Goal: Task Accomplishment & Management: Complete application form

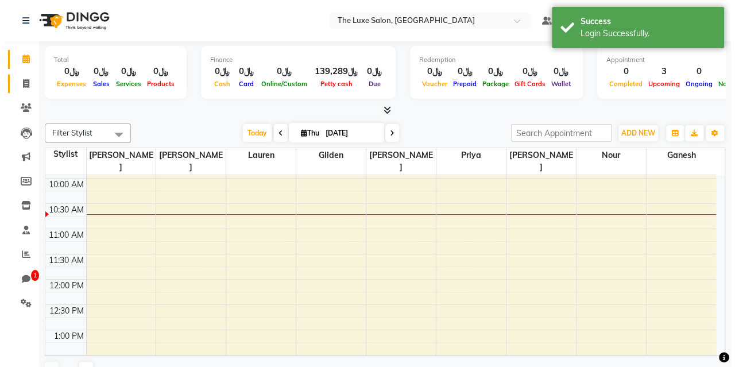
scroll to position [51, 0]
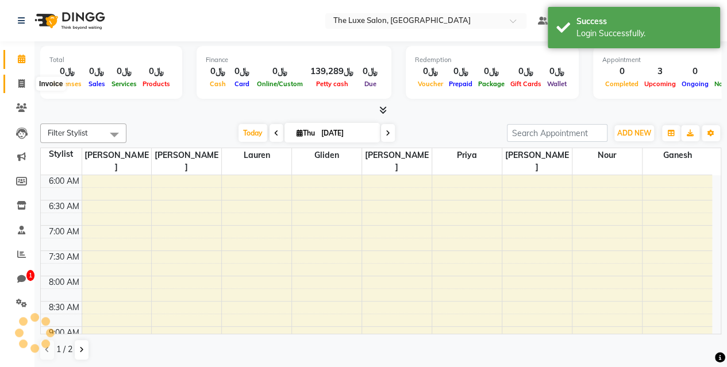
click at [22, 86] on icon at bounding box center [21, 83] width 6 height 9
select select "service"
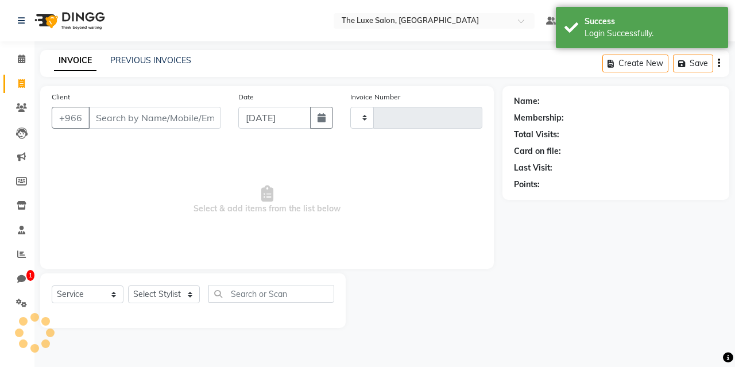
click at [128, 111] on input "Client" at bounding box center [154, 118] width 133 height 22
type input "00328"
select select "181"
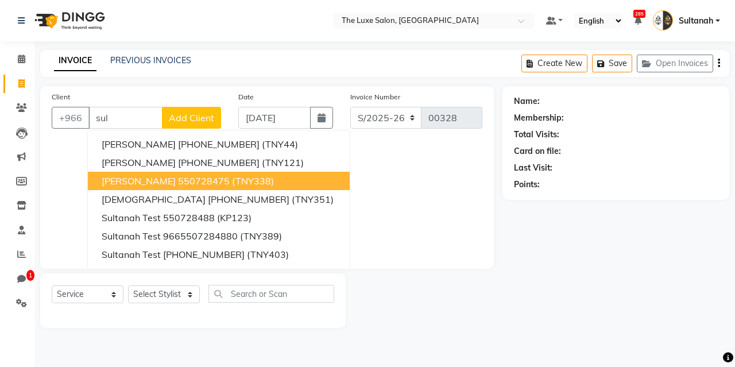
click at [140, 180] on span "[PERSON_NAME]" at bounding box center [139, 180] width 74 height 11
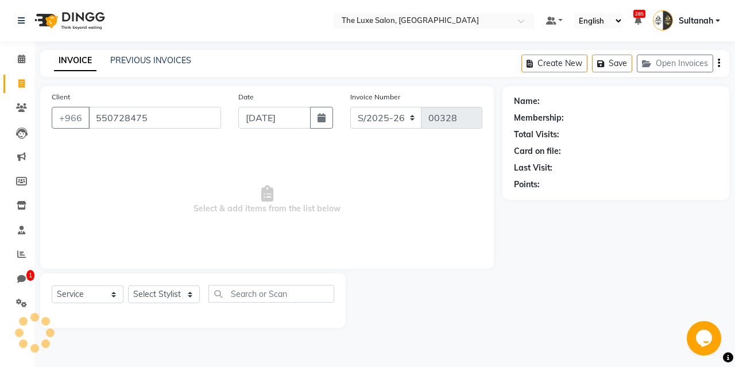
type input "550728475"
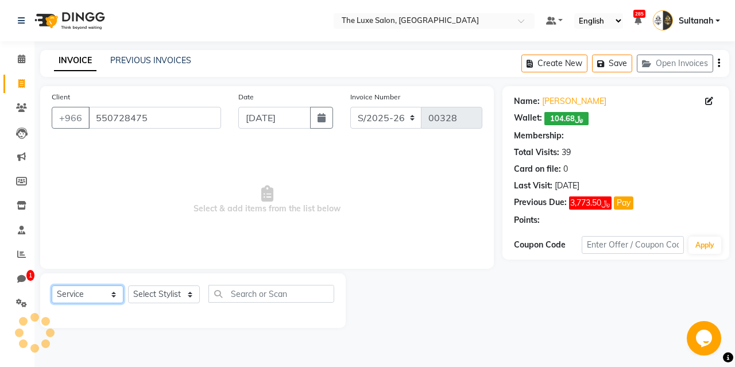
click at [84, 287] on select "Select Service Product Membership Package Voucher Prepaid Gift Card" at bounding box center [88, 295] width 72 height 18
select select "2: Object"
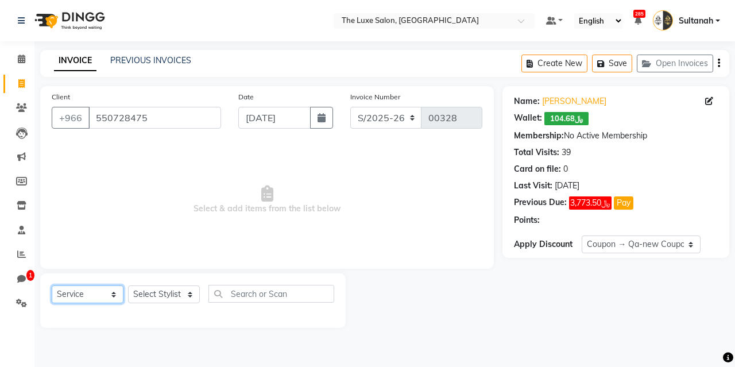
click at [52, 286] on select "Select Service Product Membership Package Voucher Prepaid Gift Card" at bounding box center [88, 295] width 72 height 18
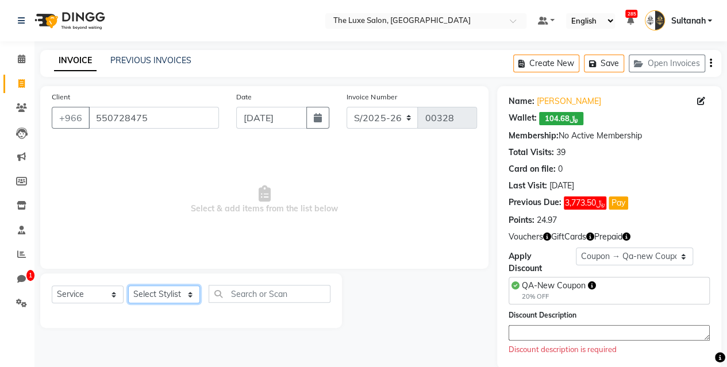
click at [141, 290] on select "Select Stylist [PERSON_NAME] W [PERSON_NAME] Gliden Harsh [PERSON_NAME] [PERSON…" at bounding box center [164, 295] width 72 height 18
select select "451"
click at [128, 286] on select "Select Stylist [PERSON_NAME] W [PERSON_NAME] Gliden Harsh [PERSON_NAME] [PERSON…" at bounding box center [164, 295] width 72 height 18
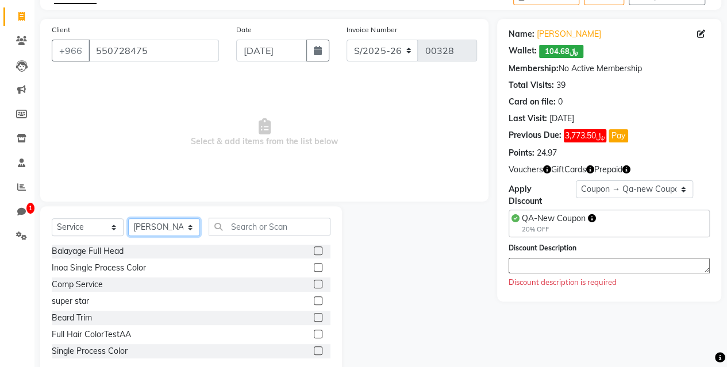
scroll to position [252, 0]
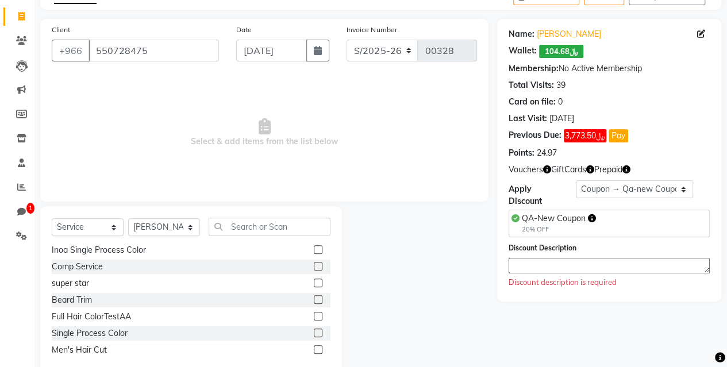
click at [314, 315] on label at bounding box center [318, 316] width 9 height 9
click at [314, 315] on input "checkbox" at bounding box center [317, 316] width 7 height 7
checkbox input "true"
select select "L9BYMV"
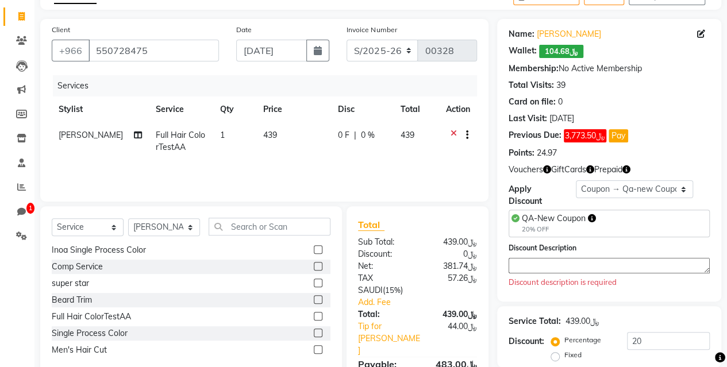
checkbox input "false"
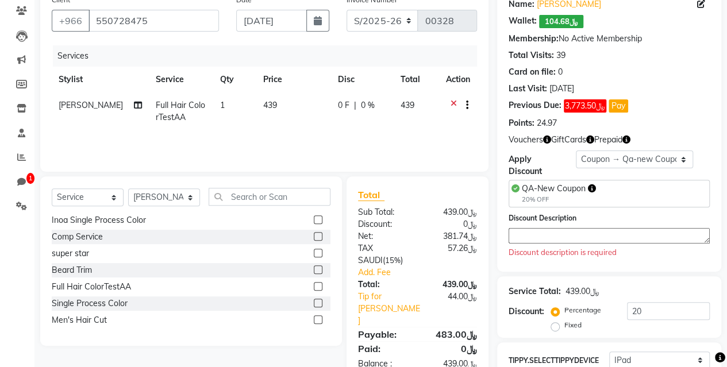
scroll to position [98, 0]
click at [400, 296] on link "Tip for [PERSON_NAME]" at bounding box center [388, 308] width 79 height 36
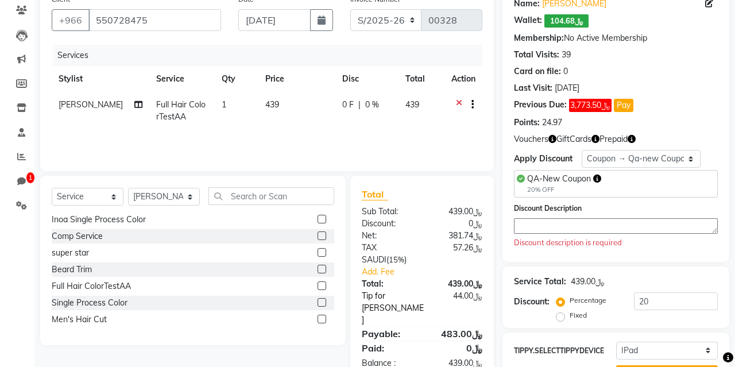
select select "451"
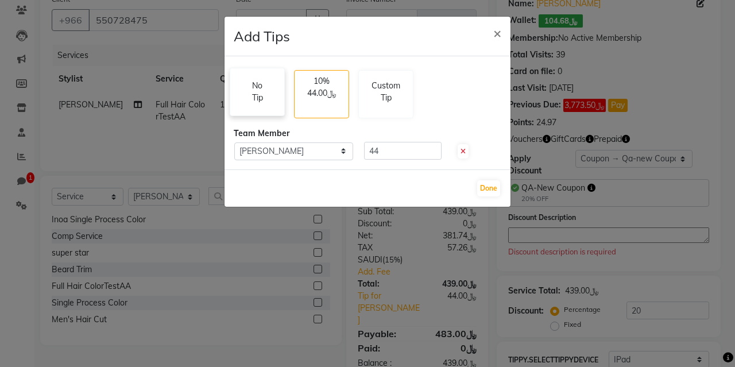
click at [267, 109] on div "No Tip" at bounding box center [257, 91] width 40 height 47
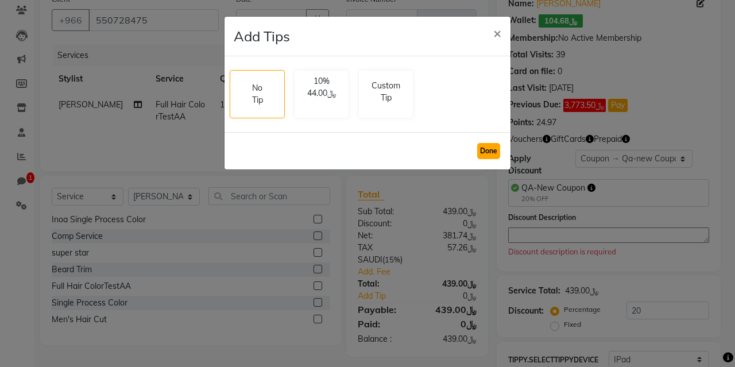
click at [485, 152] on button "Done" at bounding box center [488, 151] width 23 height 16
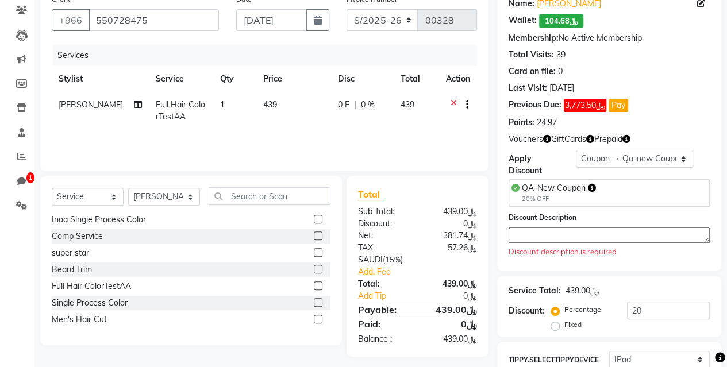
click at [449, 210] on div "﷼439.00" at bounding box center [451, 212] width 68 height 12
click at [562, 186] on span "QA-New Coupon" at bounding box center [554, 188] width 64 height 10
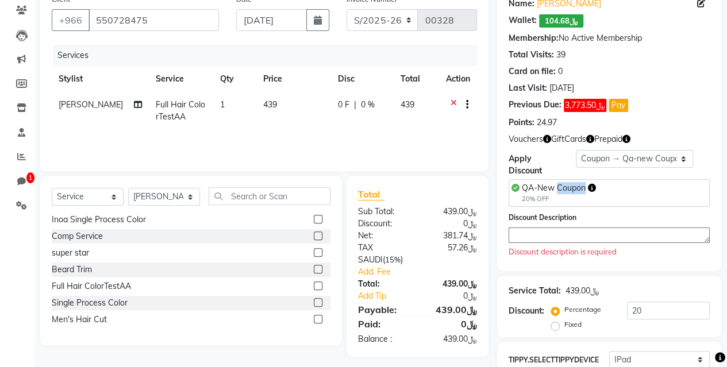
click at [562, 186] on span "QA-New Coupon" at bounding box center [554, 188] width 64 height 10
click at [544, 202] on div "20% OFF" at bounding box center [559, 199] width 74 height 10
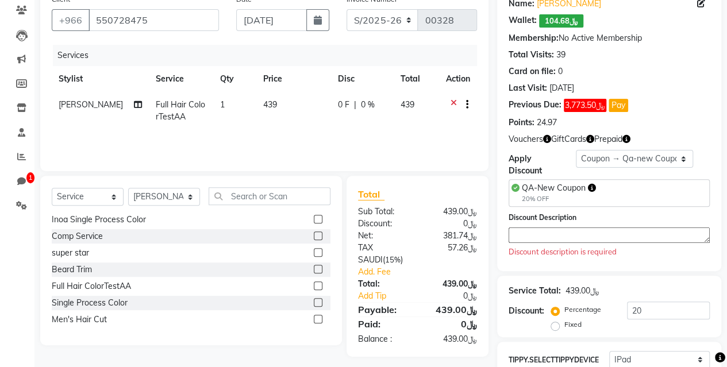
click at [544, 202] on div "20% OFF" at bounding box center [559, 199] width 74 height 10
click at [540, 194] on div "20% OFF" at bounding box center [559, 199] width 74 height 10
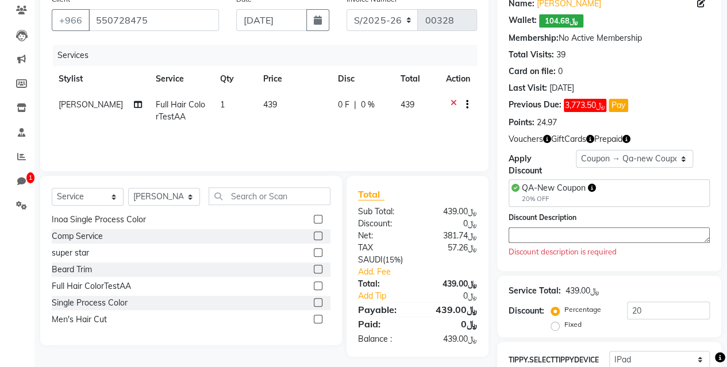
click at [263, 99] on span "439" at bounding box center [270, 104] width 14 height 10
select select "451"
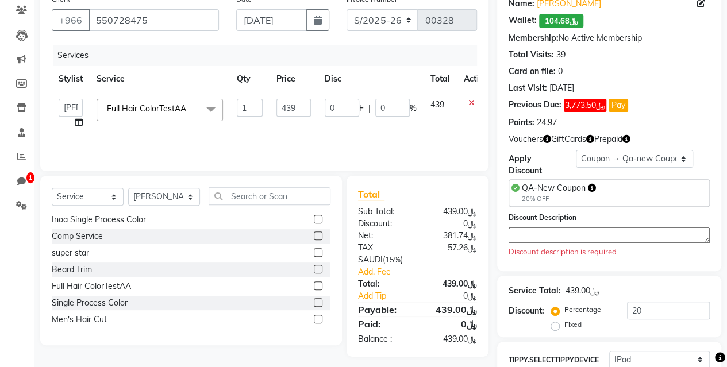
click at [258, 99] on input "1" at bounding box center [250, 108] width 26 height 18
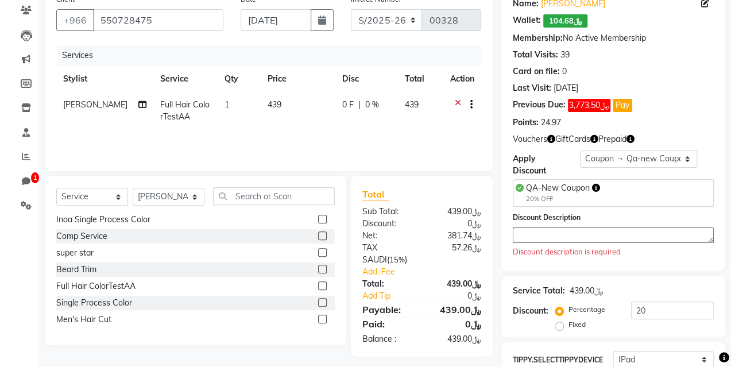
scroll to position [0, 0]
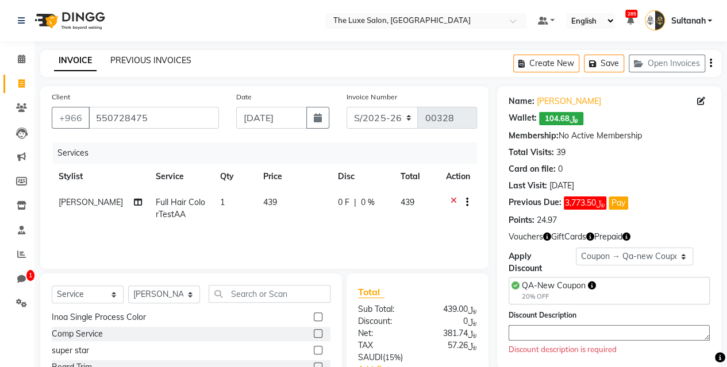
click at [164, 61] on link "PREVIOUS INVOICES" at bounding box center [150, 60] width 81 height 10
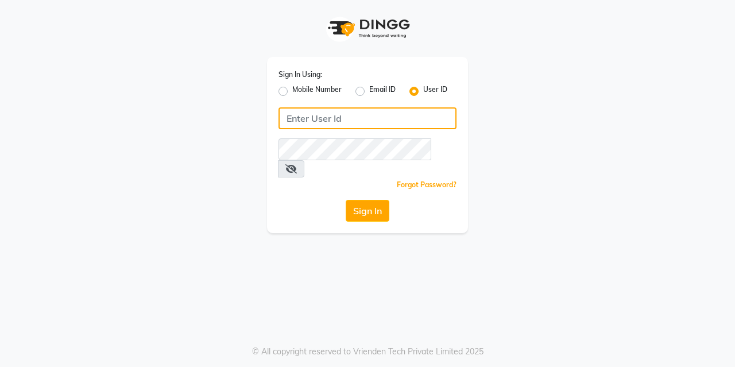
type input "lasuranspa"
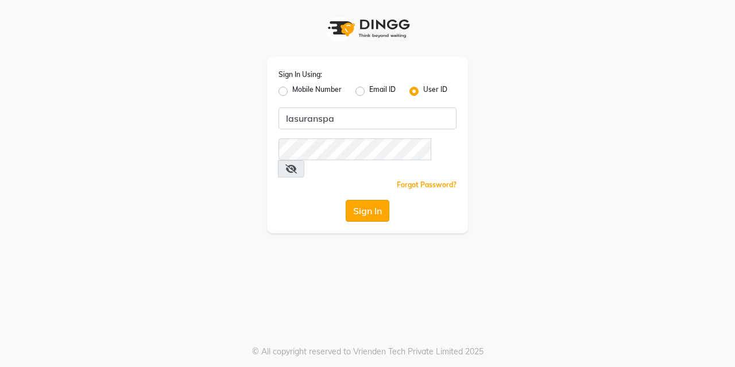
click at [370, 200] on button "Sign In" at bounding box center [368, 211] width 44 height 22
